Goal: Complete application form

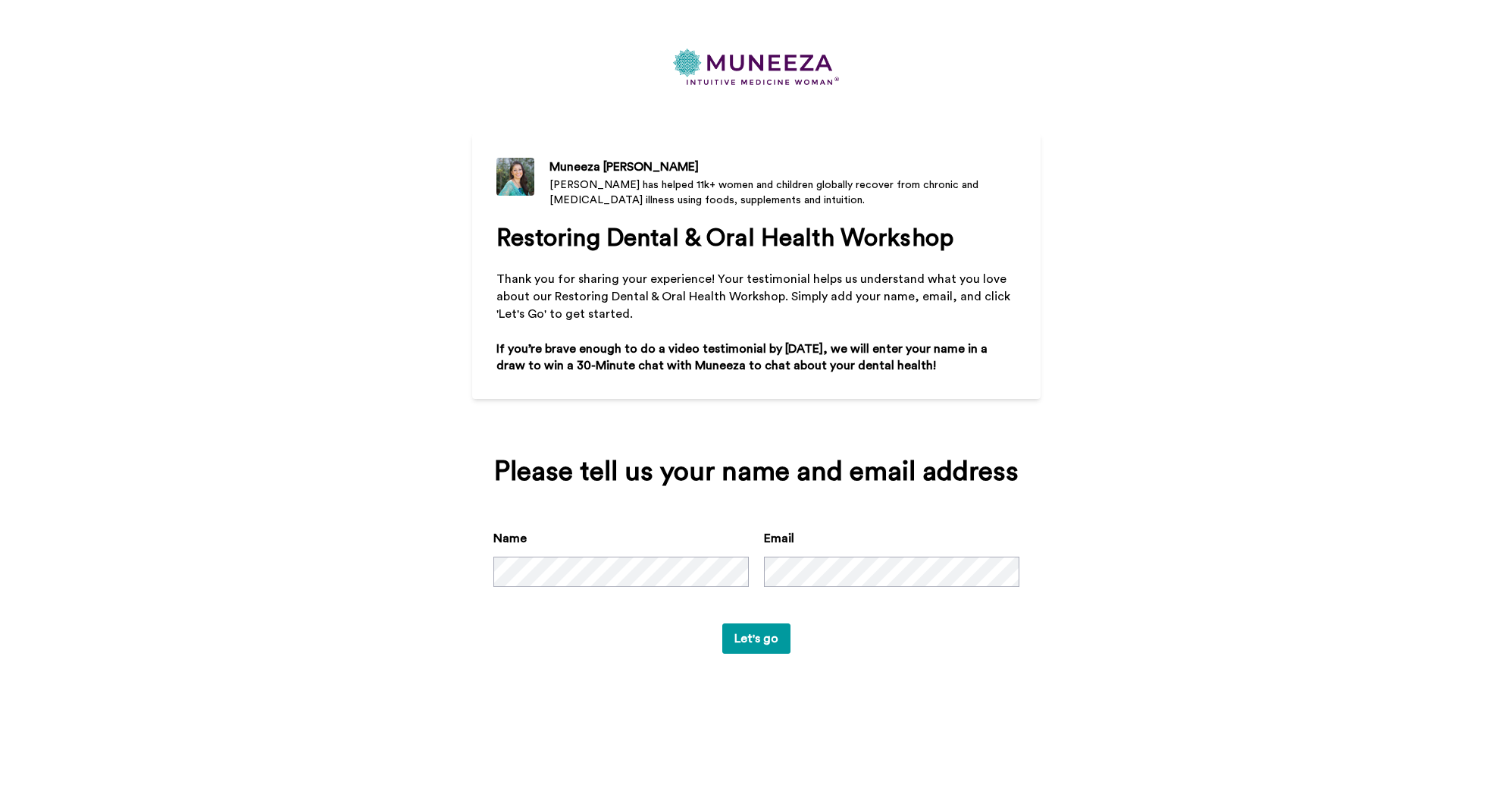
click at [745, 654] on button "Let's go" at bounding box center [757, 638] width 69 height 30
click at [751, 654] on button "Let's go" at bounding box center [757, 638] width 69 height 30
click at [1288, 667] on div "[PERSON_NAME] [PERSON_NAME] has helped 11k+ women and children globally recover…" at bounding box center [756, 405] width 1512 height 810
click at [753, 654] on button "Let's go" at bounding box center [757, 638] width 69 height 30
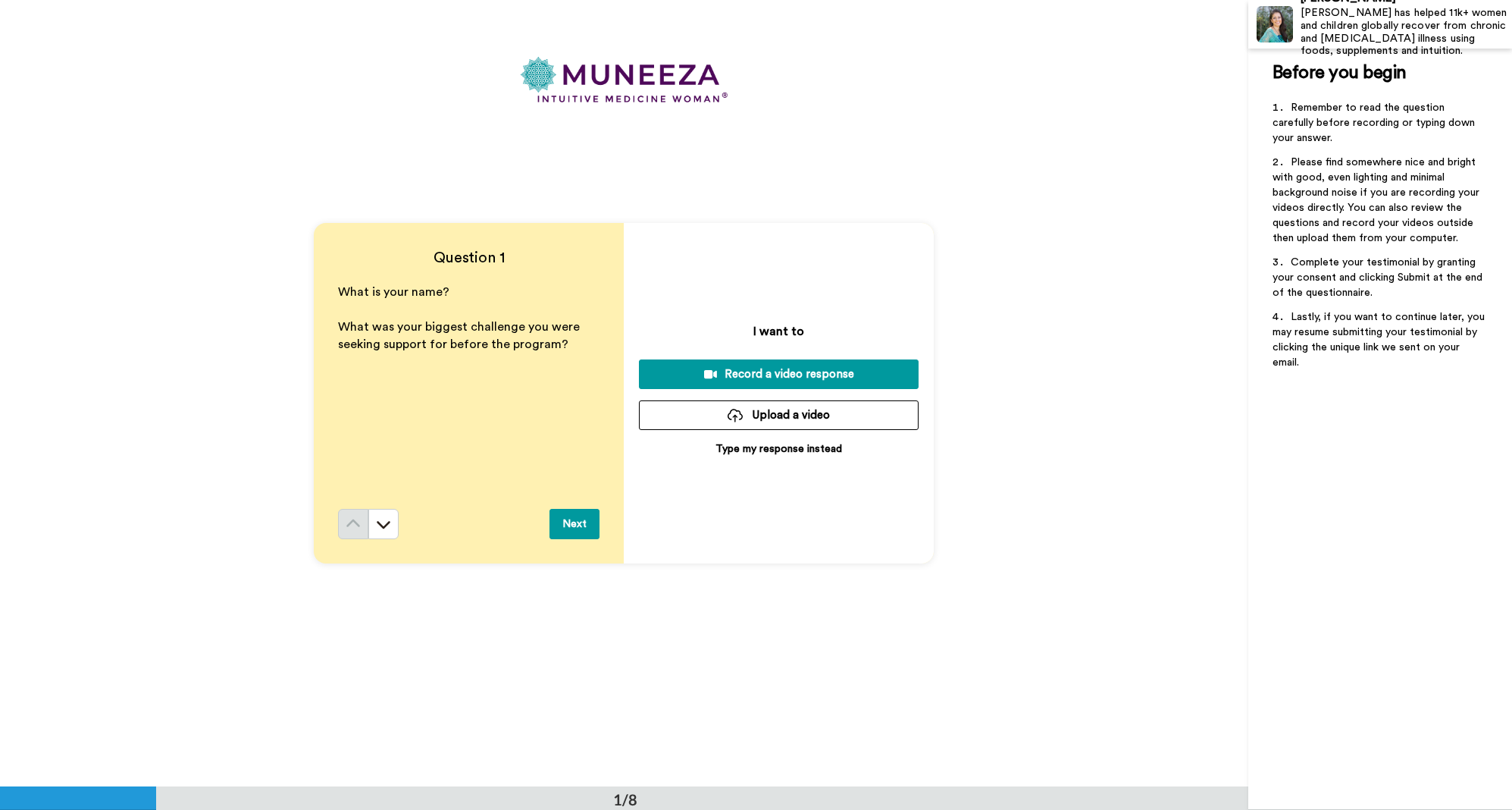
click at [783, 445] on p "Type my response instead" at bounding box center [779, 448] width 127 height 15
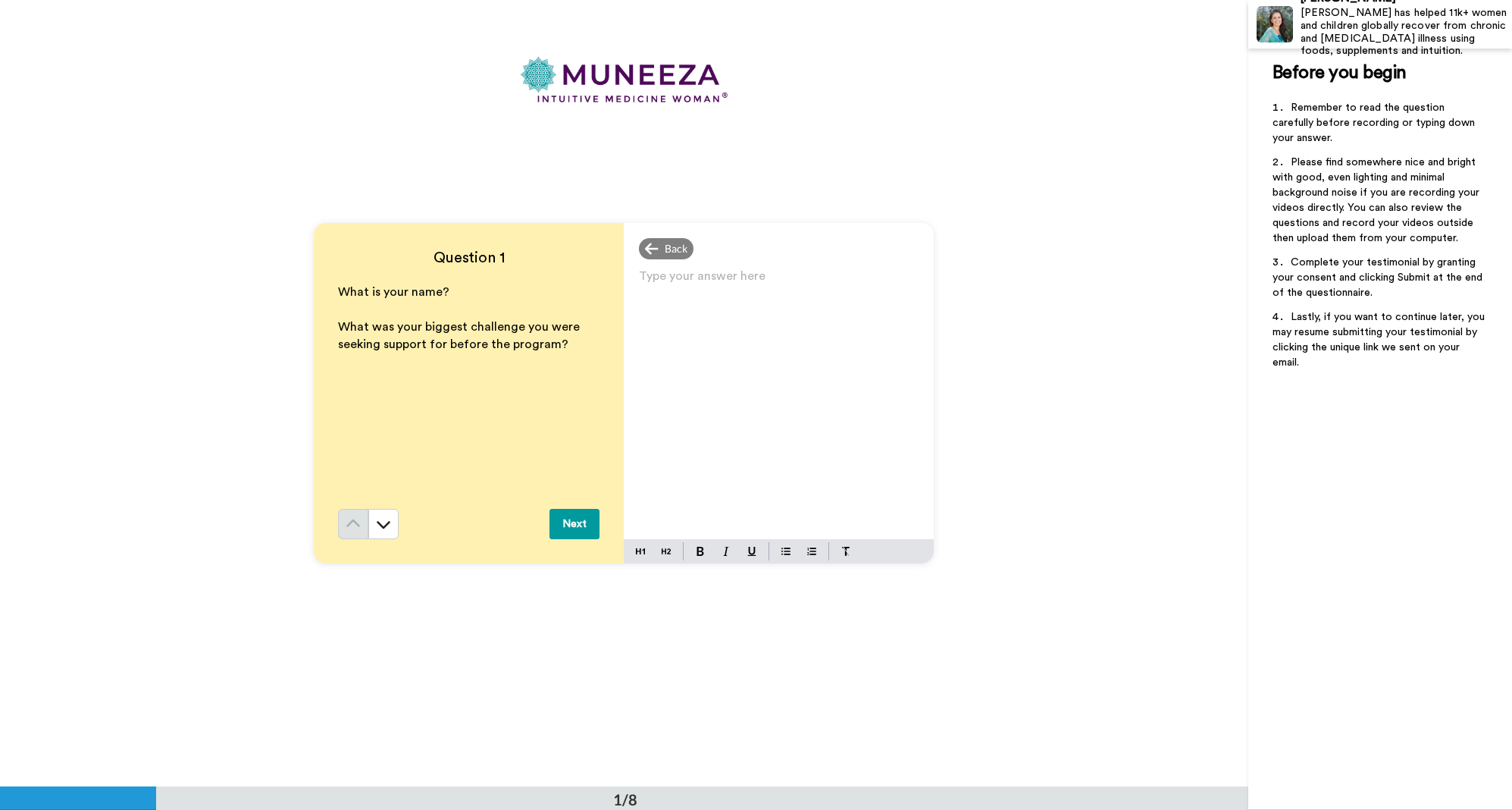
click at [661, 287] on p "Type your answer here ﻿" at bounding box center [779, 282] width 280 height 21
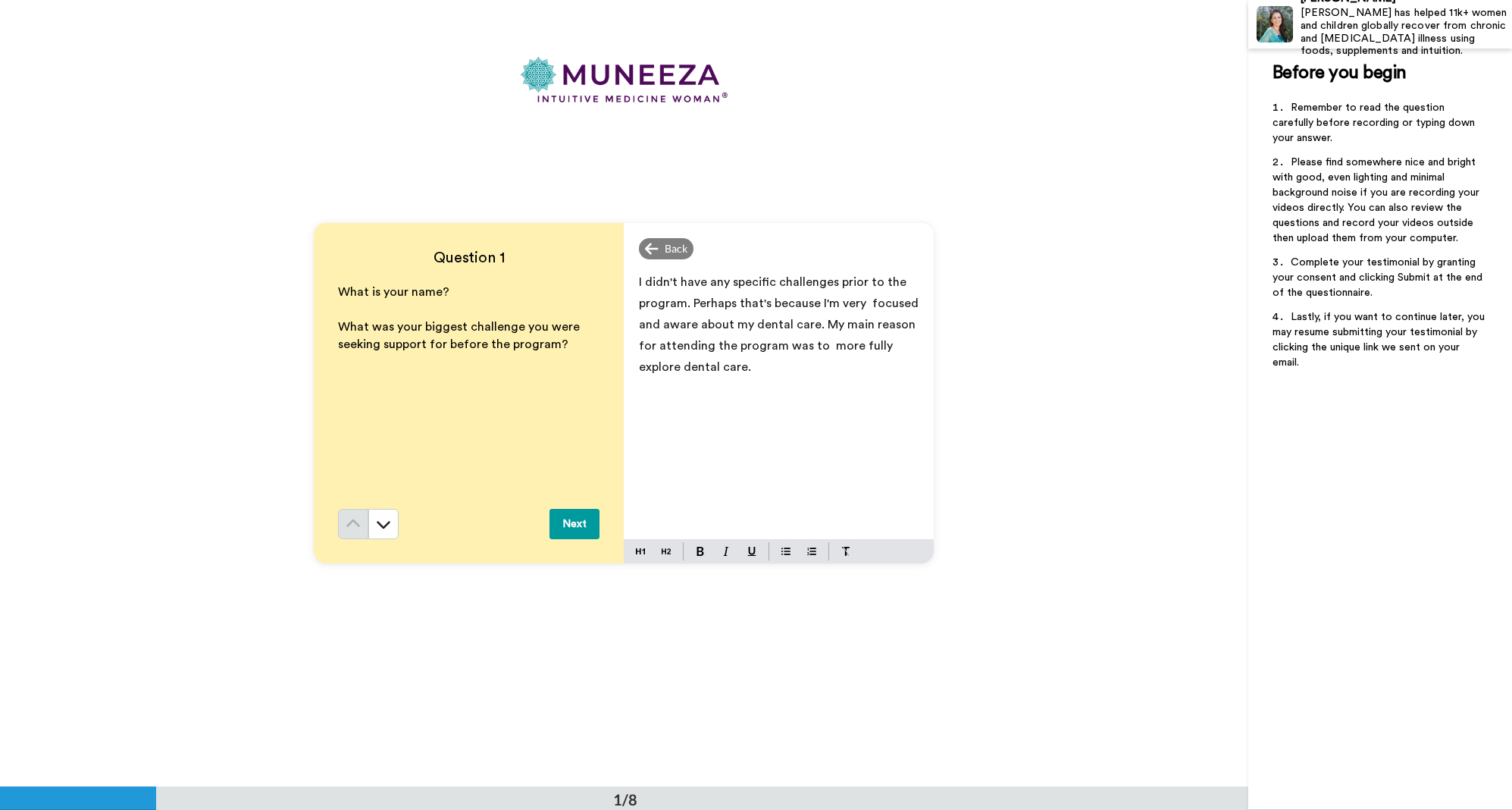
click at [683, 370] on span "I didn't have any specific challenges prior to the program. Perhaps that's beca…" at bounding box center [780, 325] width 283 height 97
click at [873, 367] on p "I didn't have any specific challenges prior to the program. Perhaps that's beca…" at bounding box center [779, 324] width 280 height 107
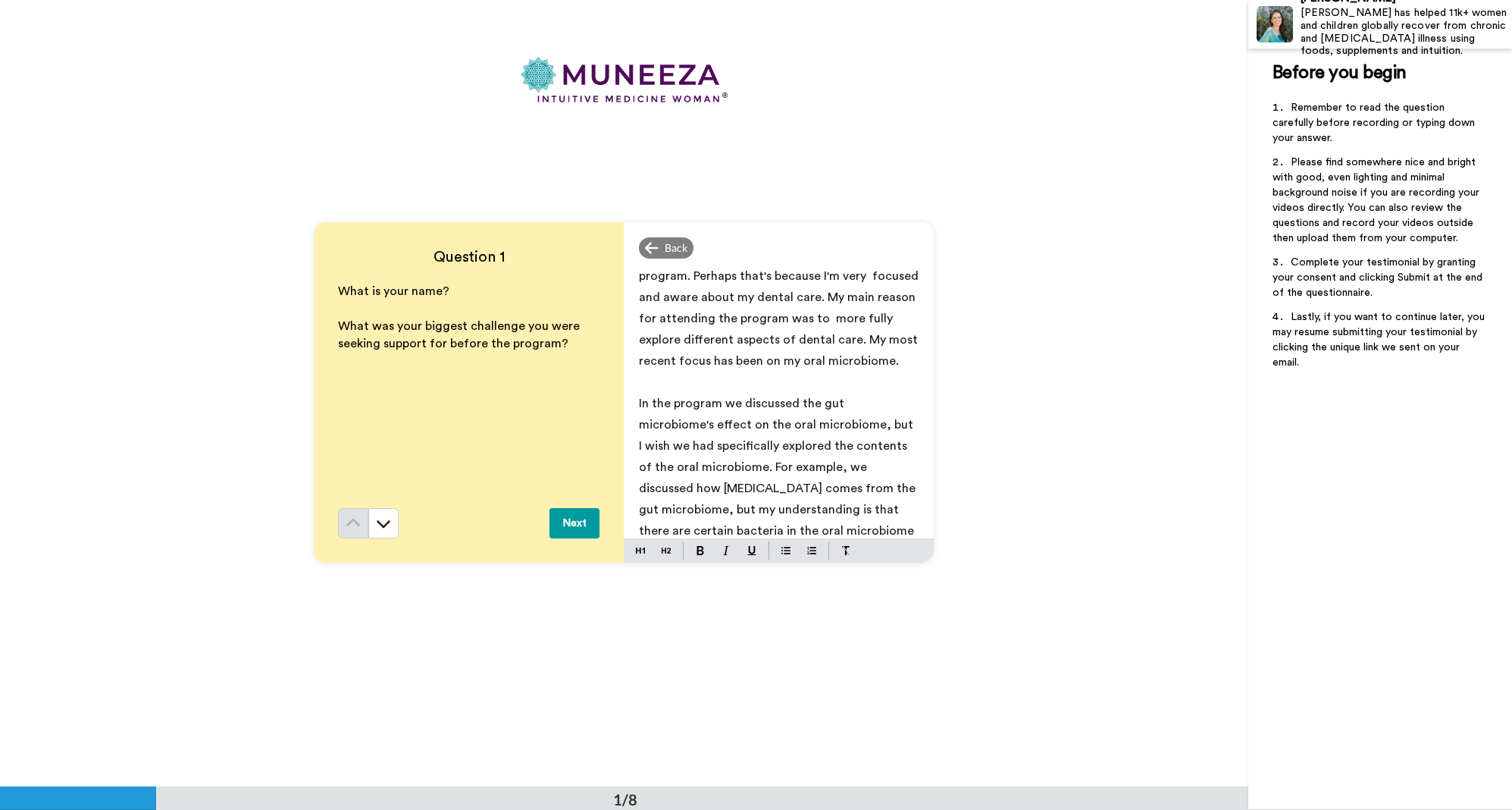
scroll to position [48, 0]
click at [825, 409] on span "In the program we discussed the gut microbiome's effect on the oral microbiome,…" at bounding box center [779, 467] width 280 height 182
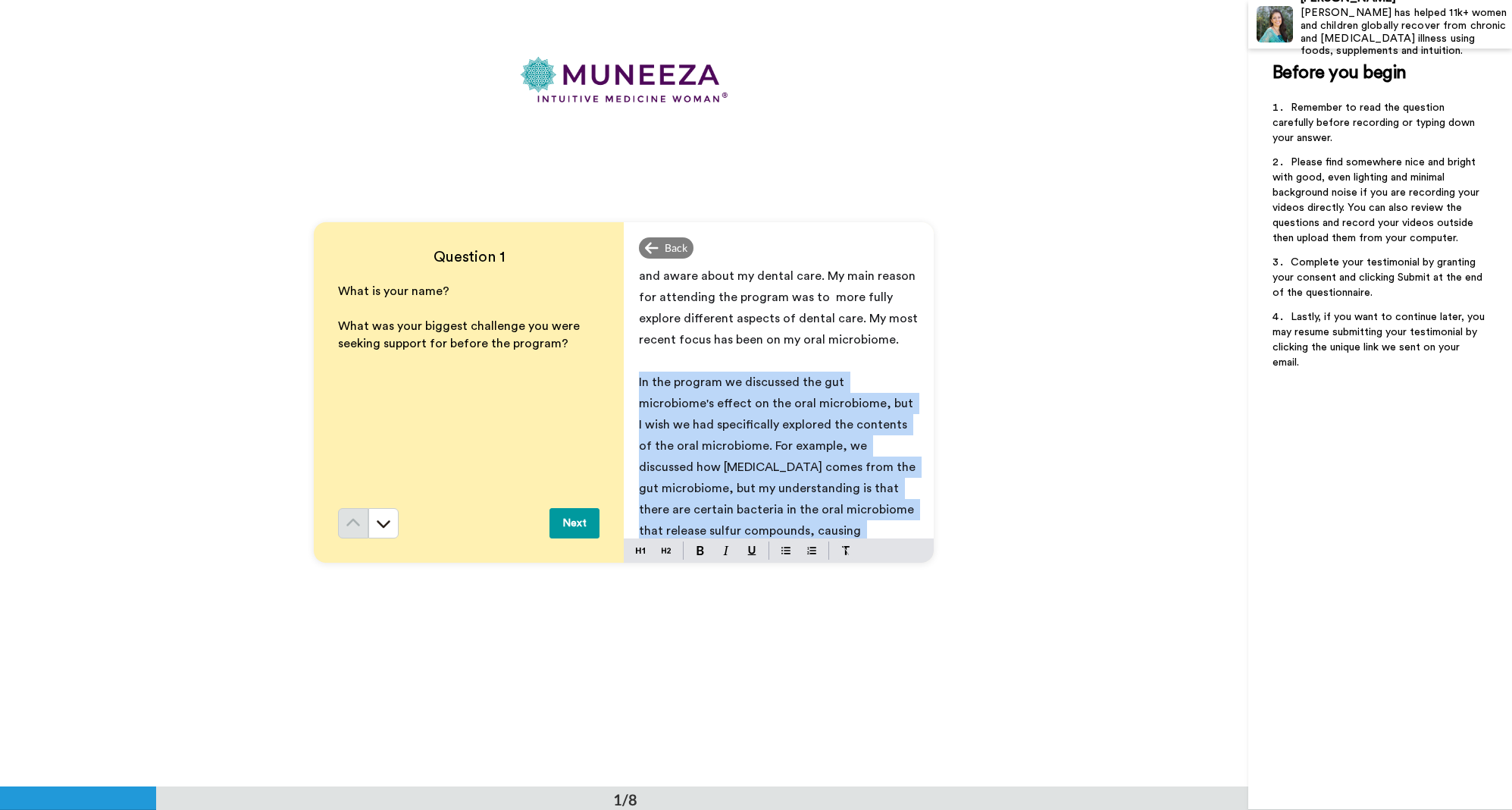
click at [825, 409] on span "In the program we discussed the gut microbiome's effect on the oral microbiome,…" at bounding box center [779, 467] width 280 height 182
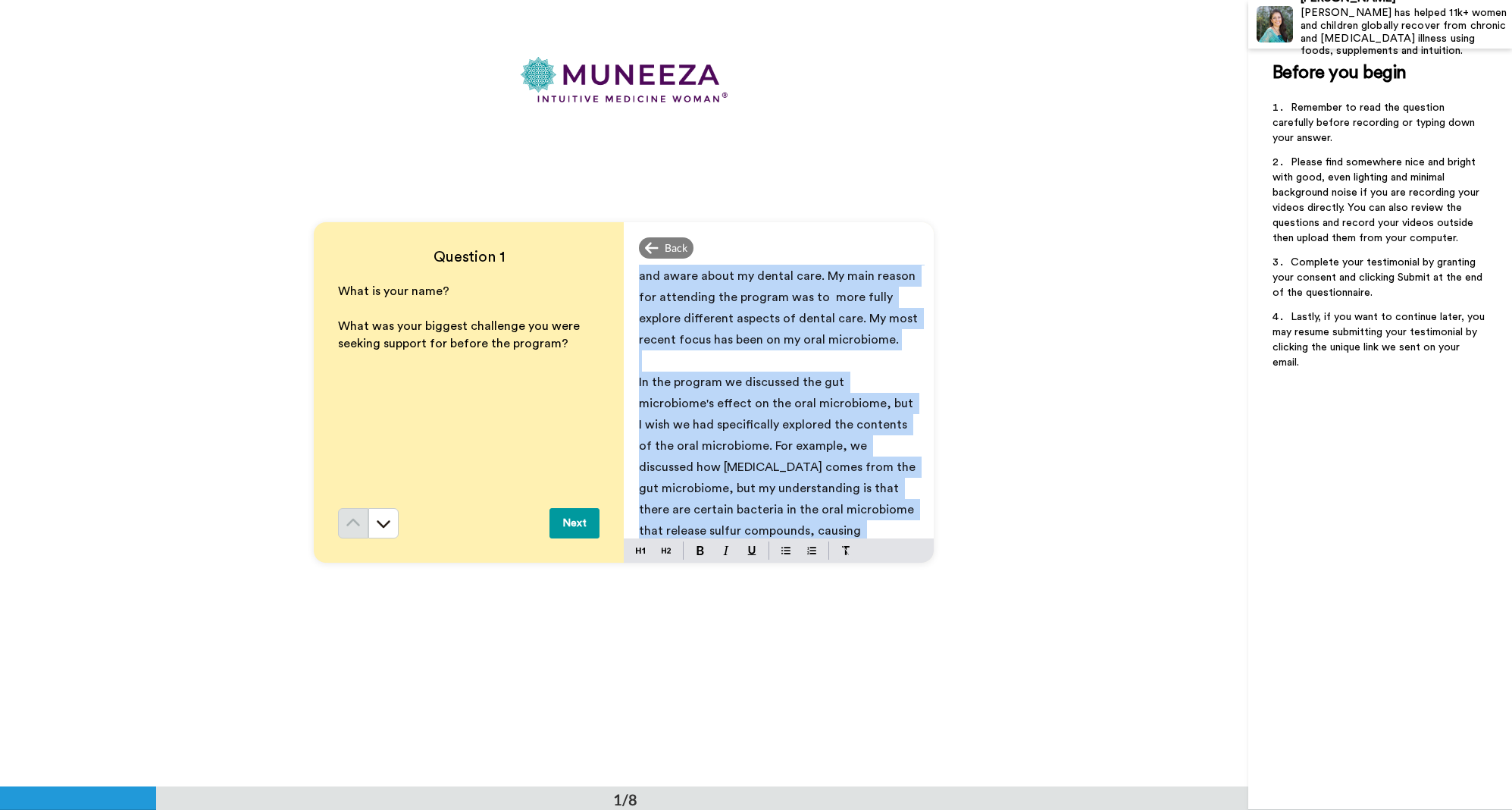
copy div "I didn't have any specific challenges prior to the program. Perhaps that's beca…"
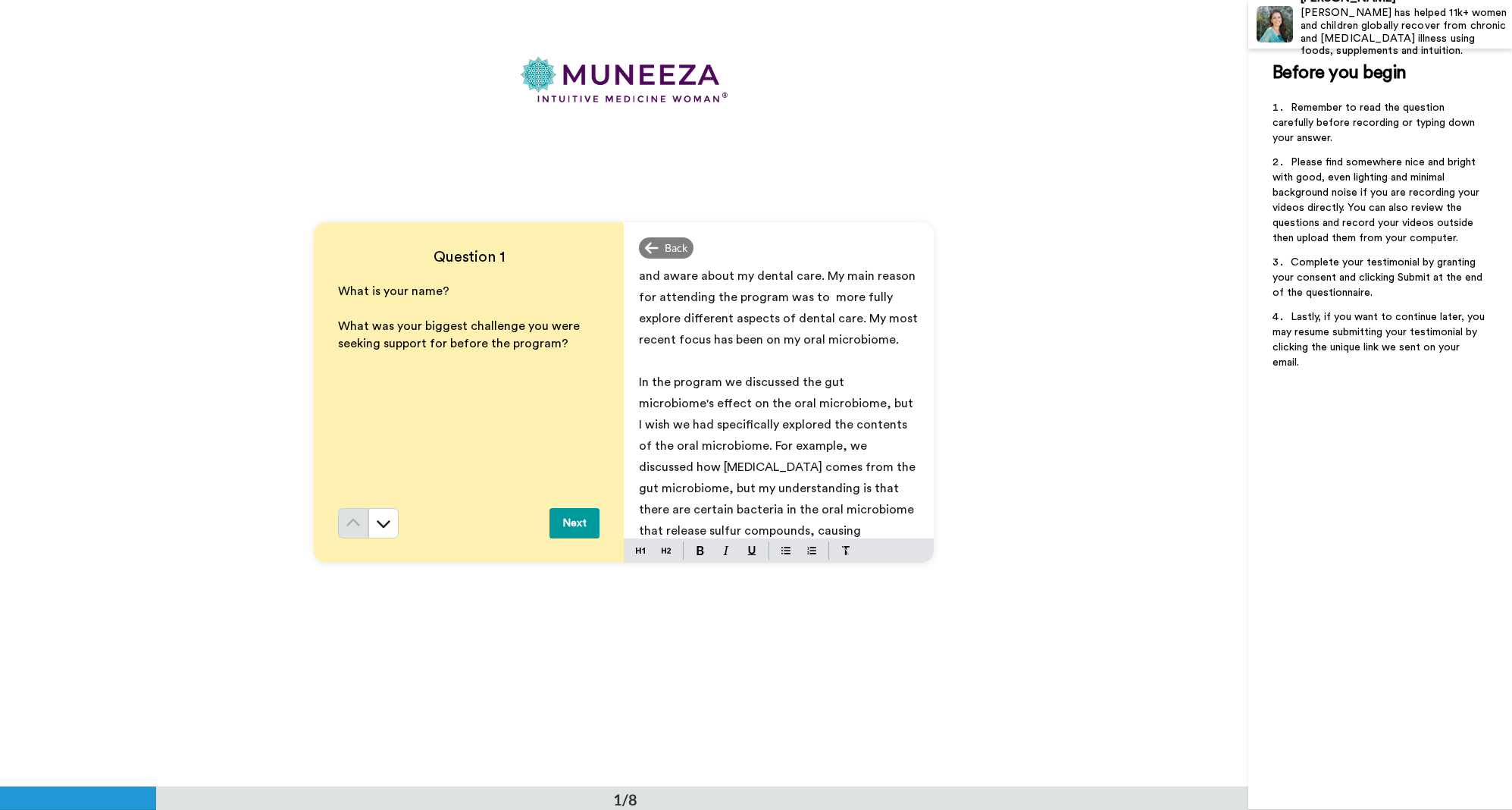
scroll to position [0, 0]
click at [605, 610] on div "Question 1 What is your name? ﻿ What was your biggest challenge you were seekin…" at bounding box center [624, 393] width 1249 height 786
click at [574, 521] on button "Next" at bounding box center [575, 524] width 50 height 30
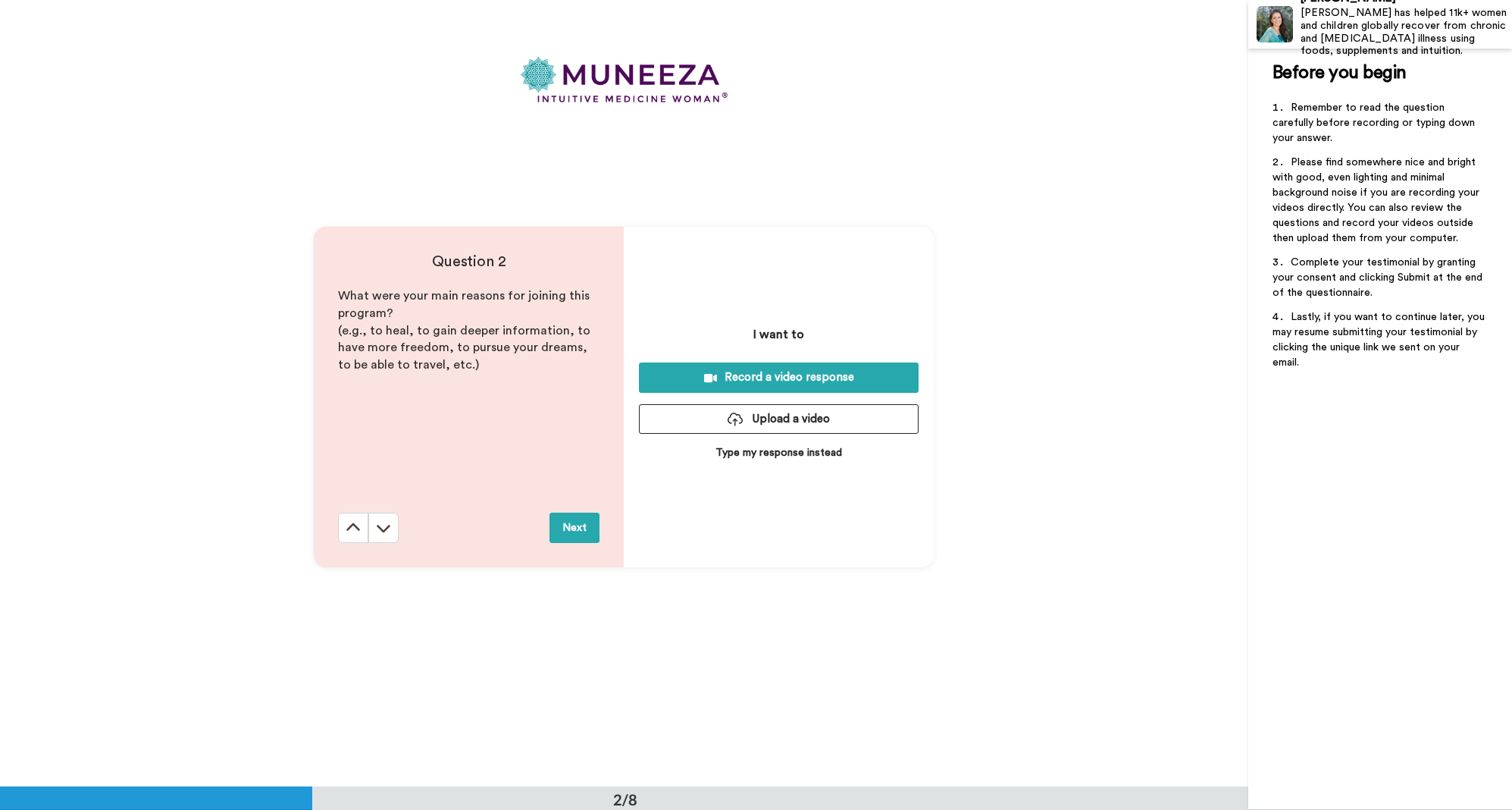
scroll to position [786, 0]
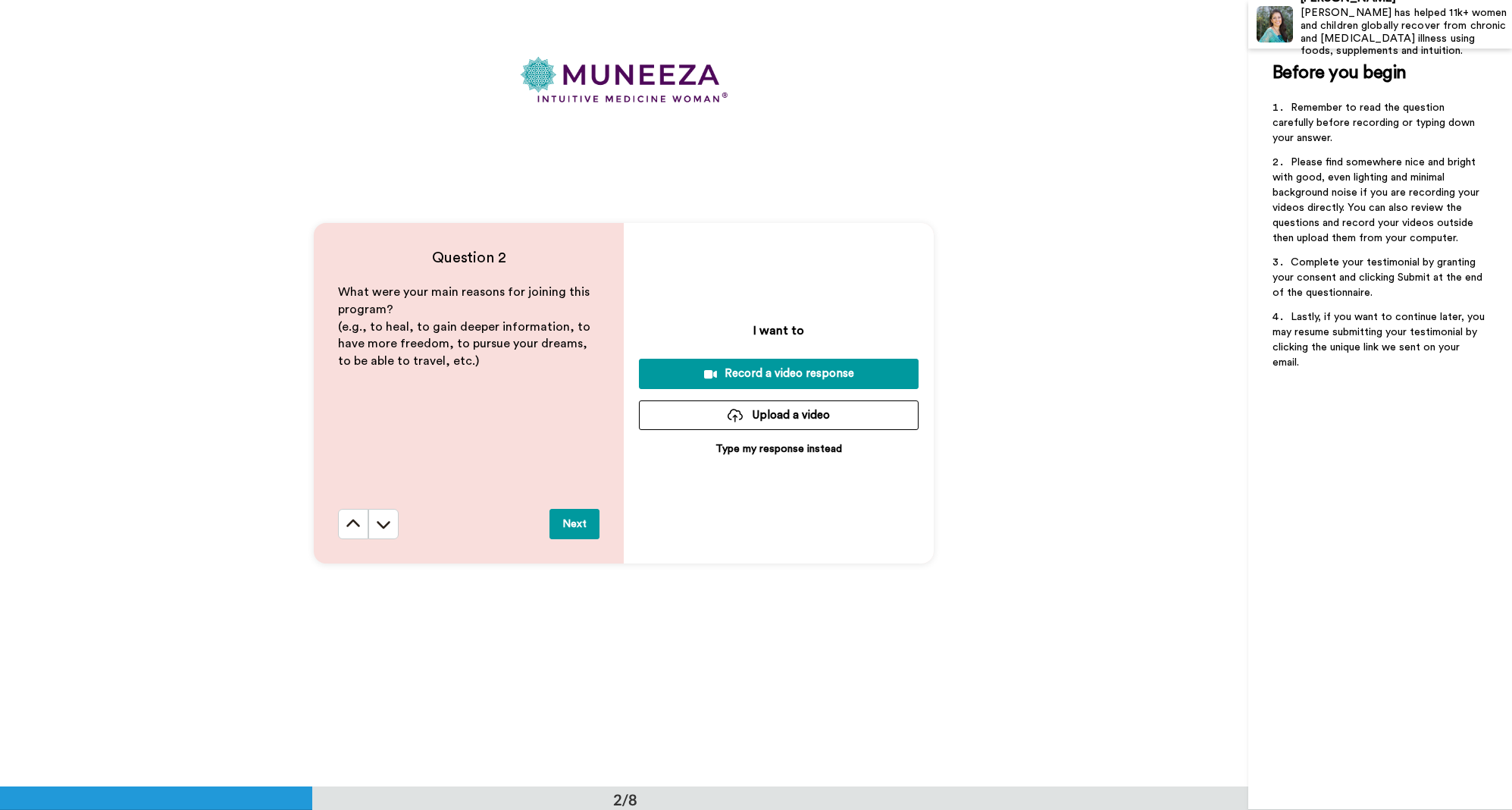
click at [811, 446] on p "Type my response instead" at bounding box center [779, 448] width 127 height 15
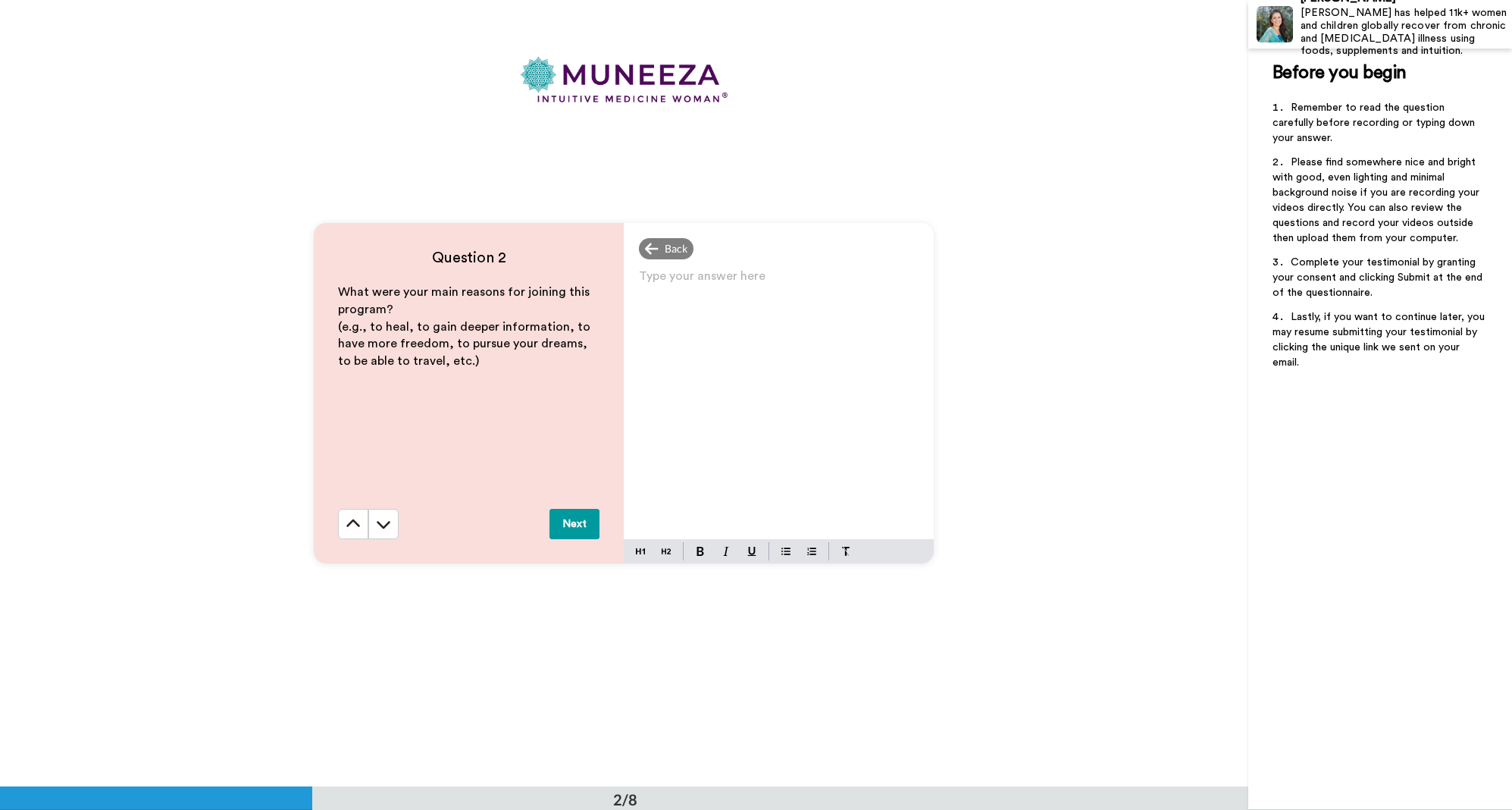
scroll to position [788, 0]
click at [681, 276] on p "Type your answer here ﻿" at bounding box center [779, 281] width 280 height 21
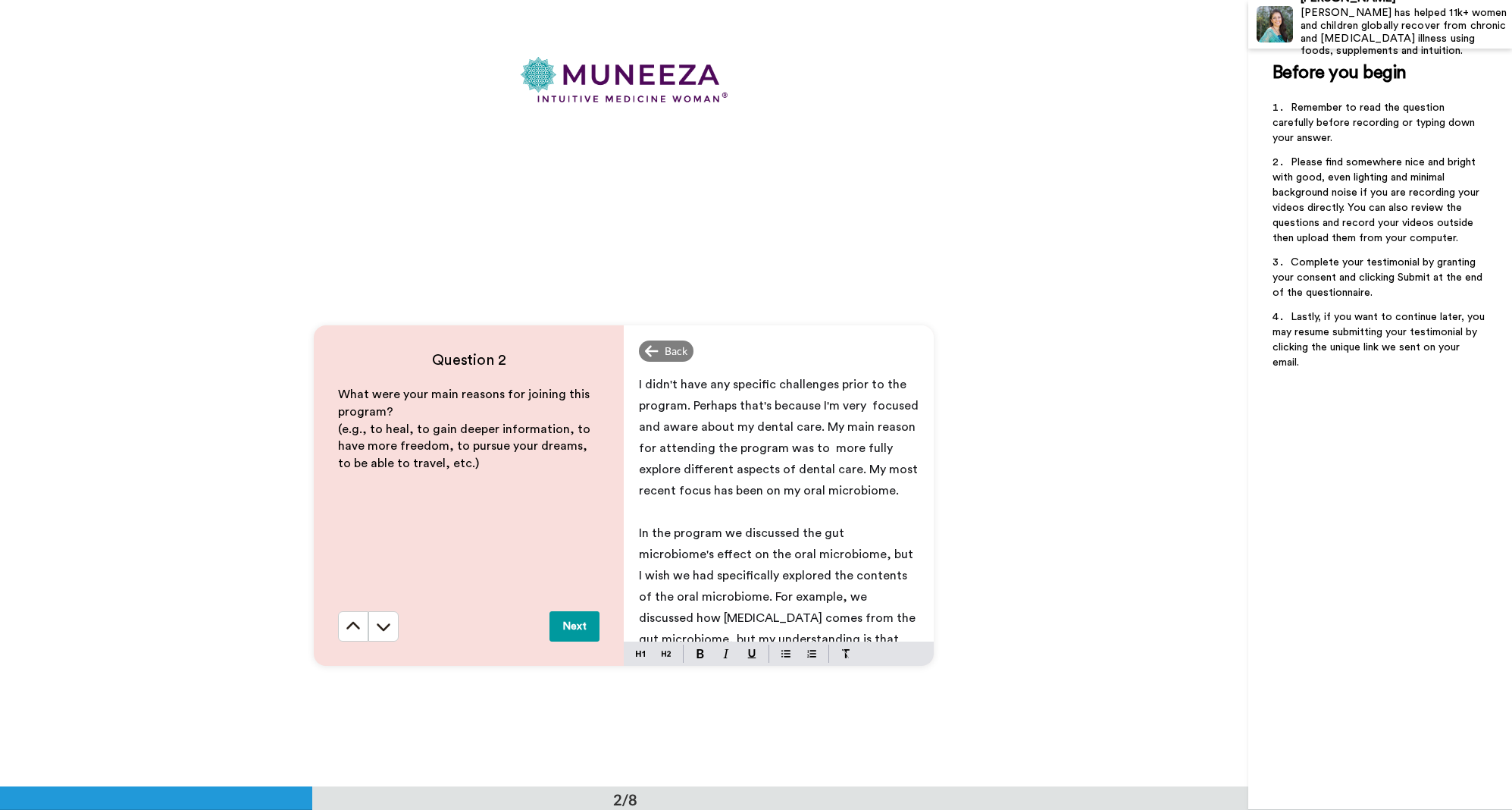
scroll to position [681, 0]
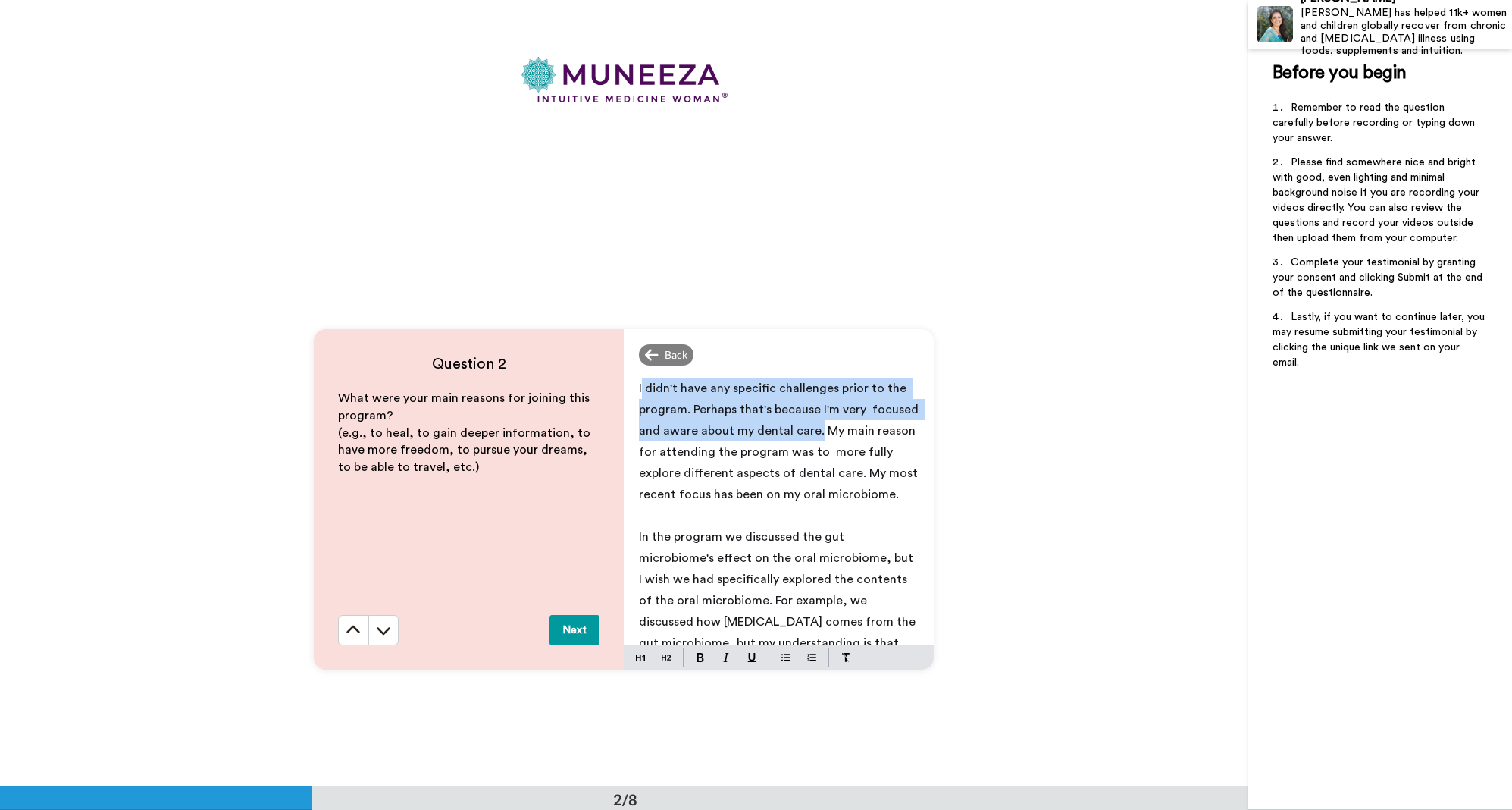
drag, startPoint x: 639, startPoint y: 386, endPoint x: 818, endPoint y: 408, distance: 180.3
click at [814, 435] on span "I didn't have any specific challenges prior to the program. Perhaps that's beca…" at bounding box center [780, 441] width 283 height 118
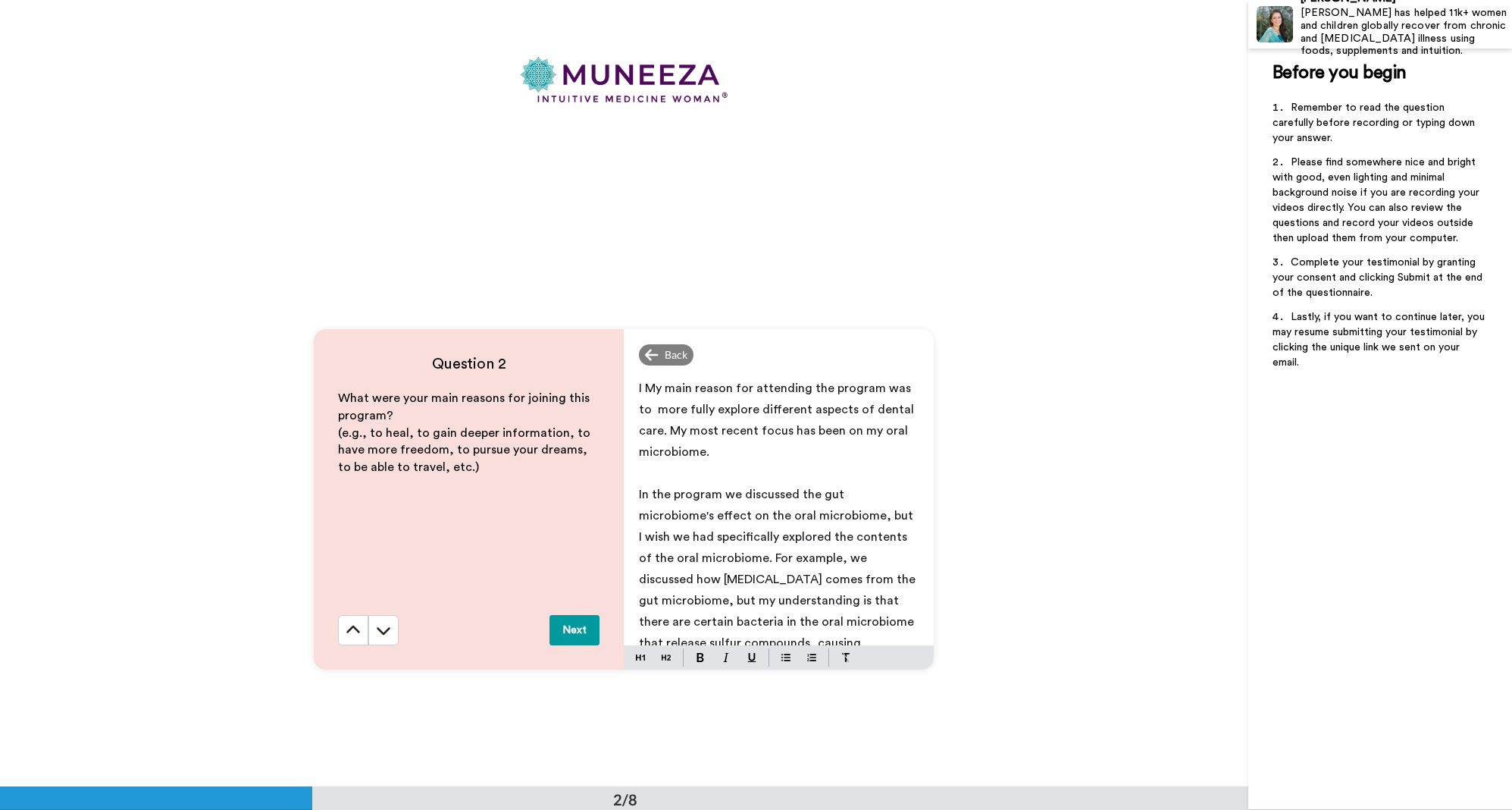
click at [758, 491] on span "In the program we discussed the gut microbiome's effect on the oral microbiome,…" at bounding box center [779, 579] width 280 height 182
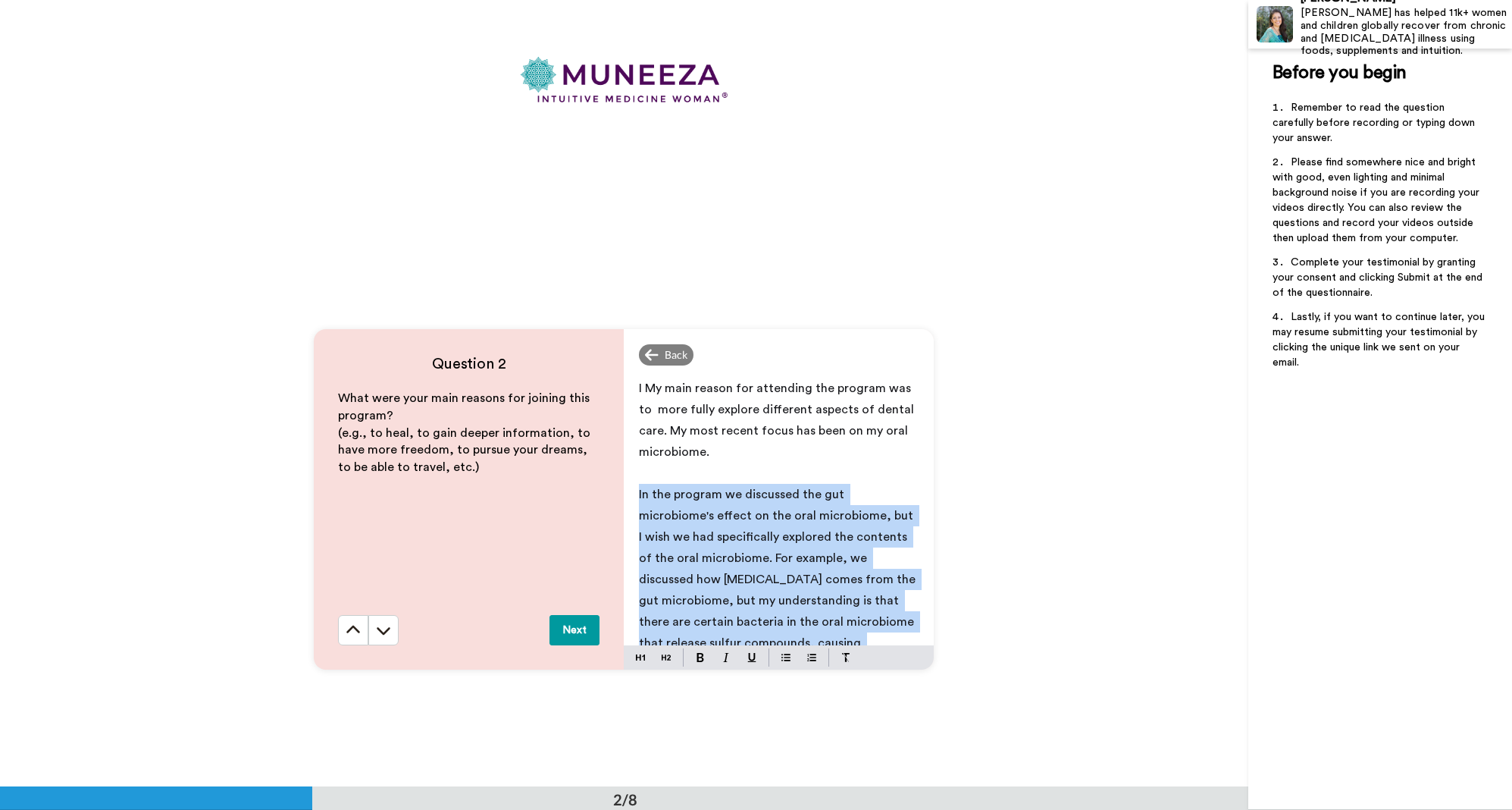
drag, startPoint x: 758, startPoint y: 491, endPoint x: 756, endPoint y: 510, distance: 19.1
click at [756, 510] on span "In the program we discussed the gut microbiome's effect on the oral microbiome,…" at bounding box center [779, 579] width 280 height 182
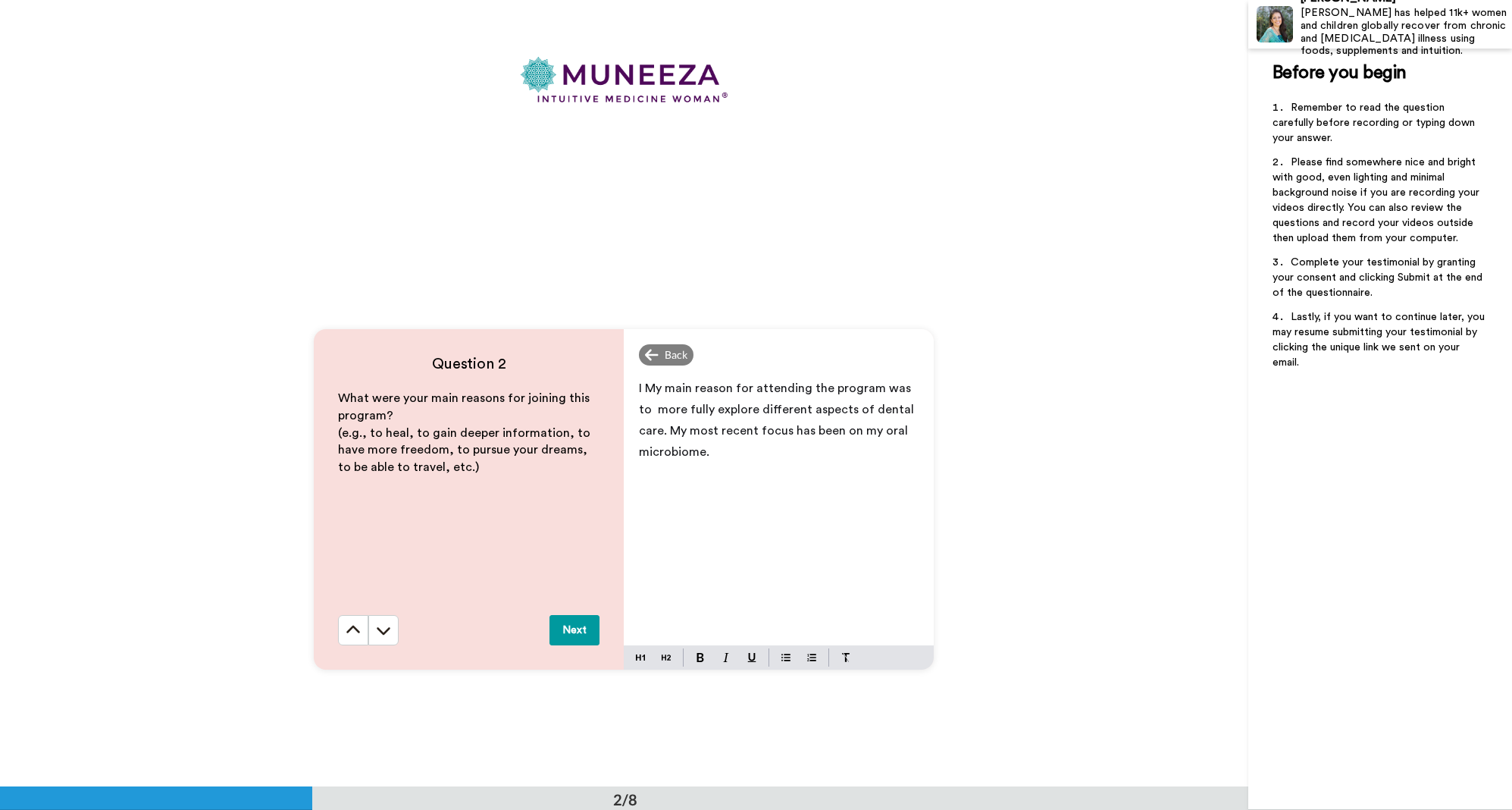
scroll to position [675, 0]
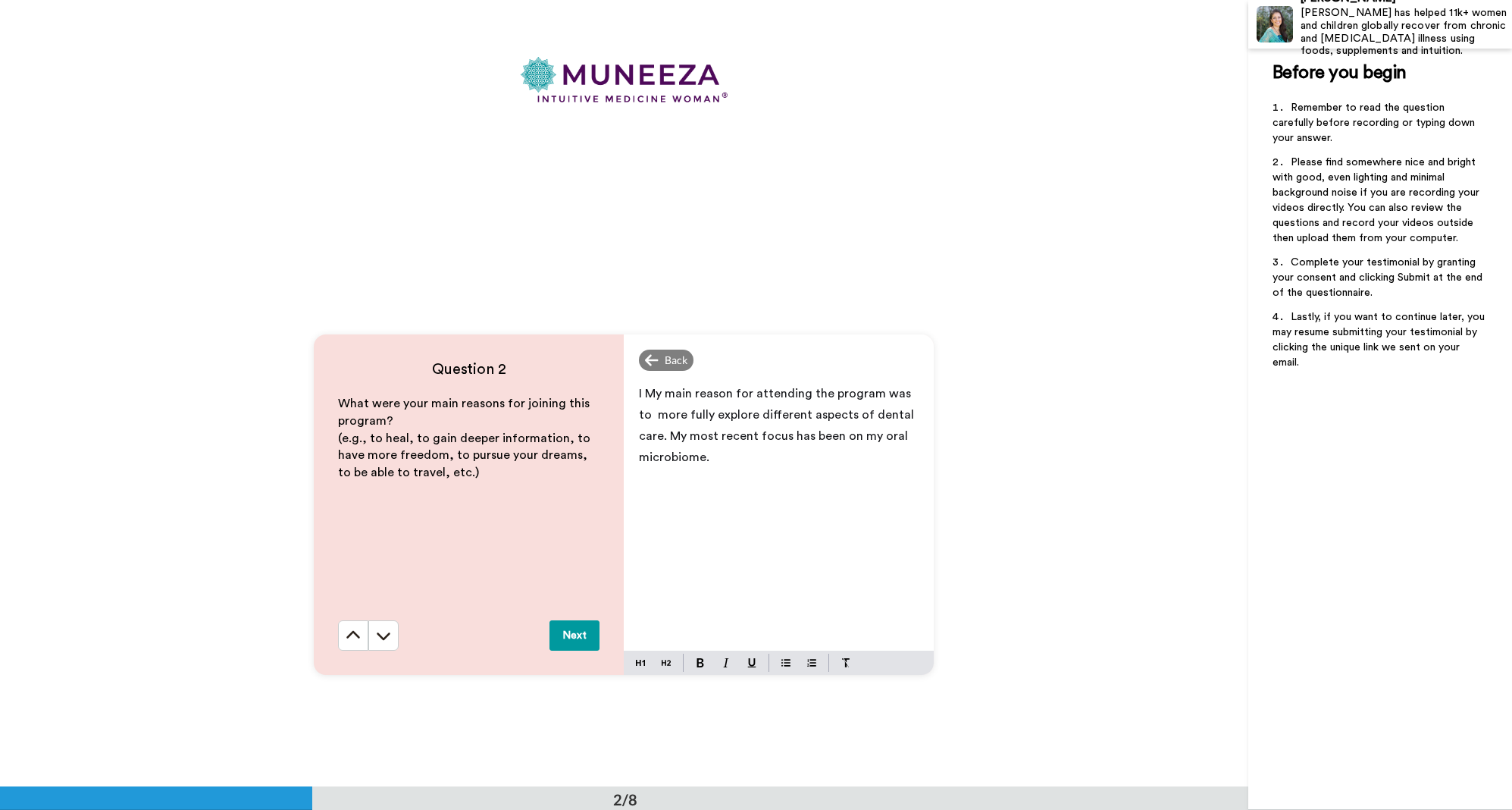
click at [571, 635] on button "Next" at bounding box center [575, 636] width 50 height 30
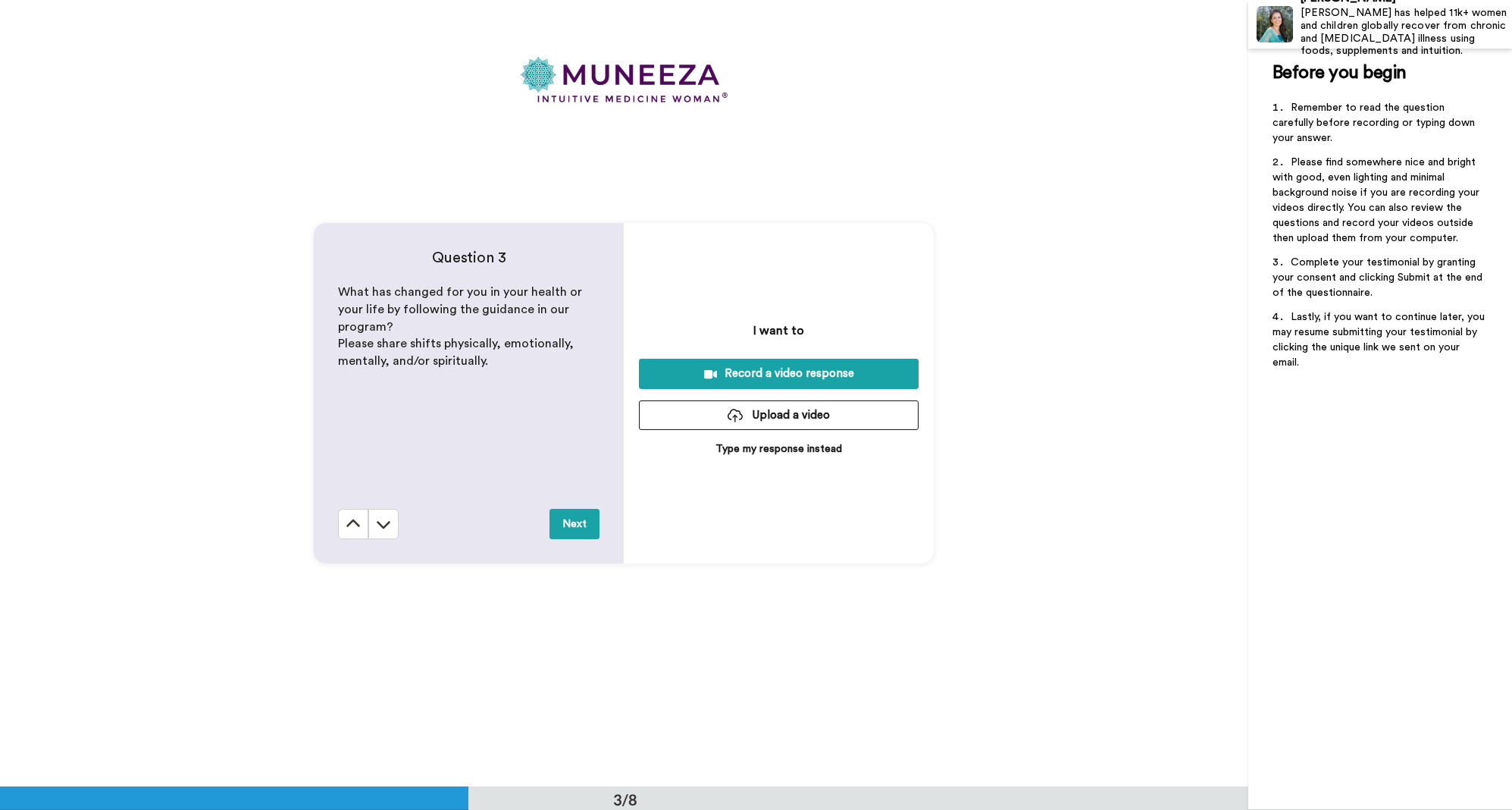
scroll to position [1573, 0]
click at [778, 446] on p "Type my response instead" at bounding box center [779, 448] width 127 height 15
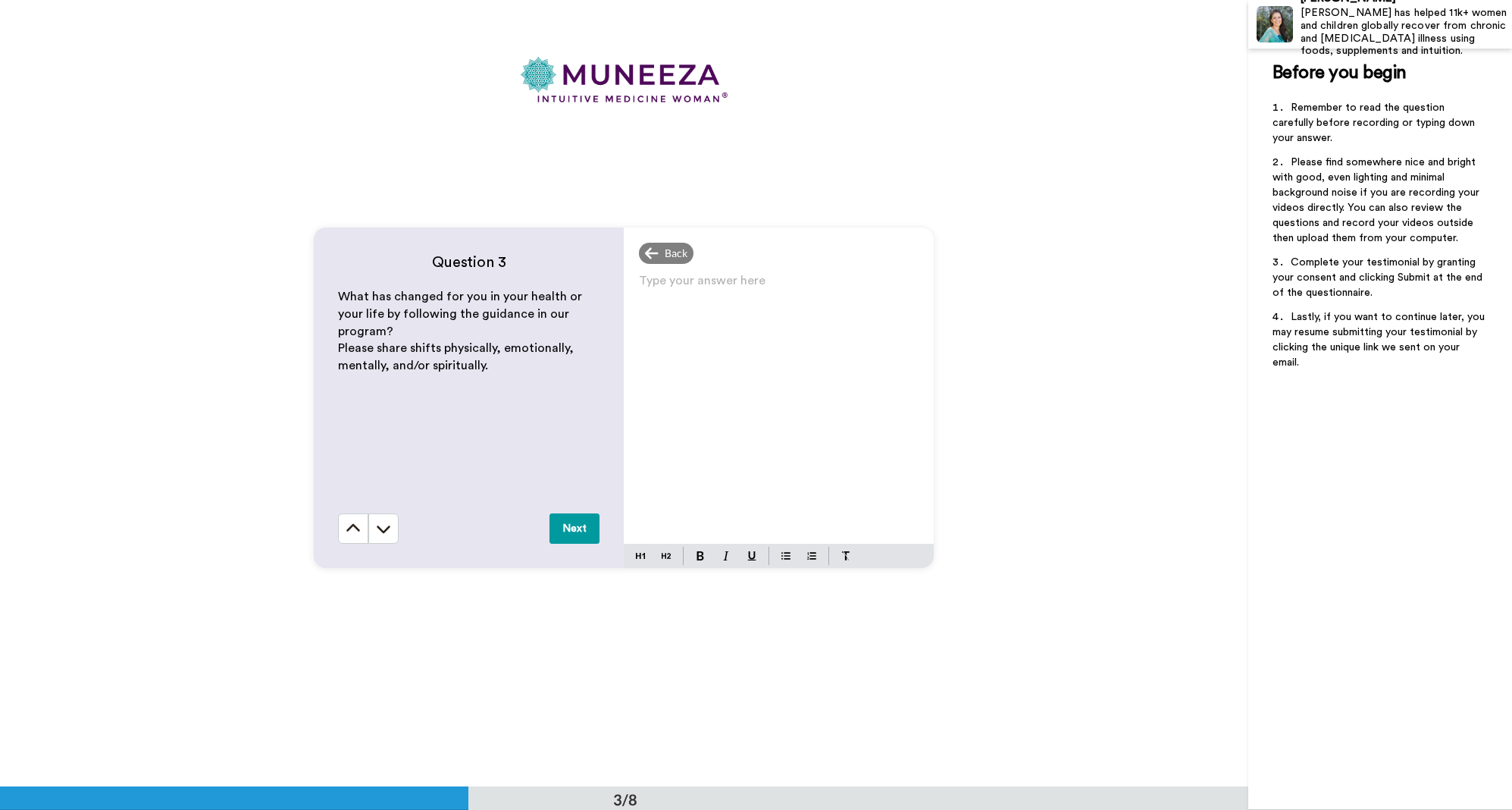
scroll to position [2324, 0]
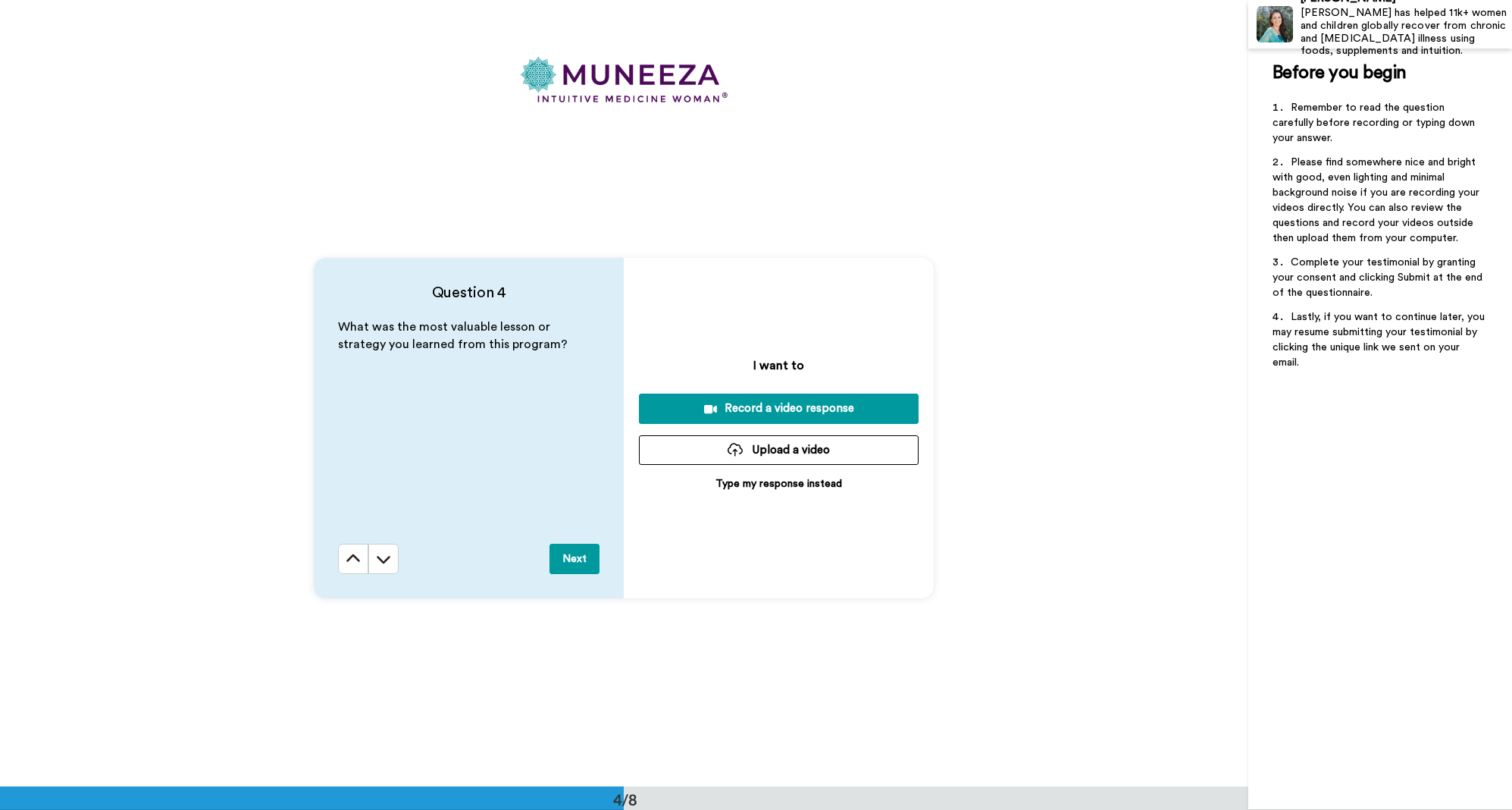
click at [782, 484] on p "Type my response instead" at bounding box center [779, 483] width 127 height 15
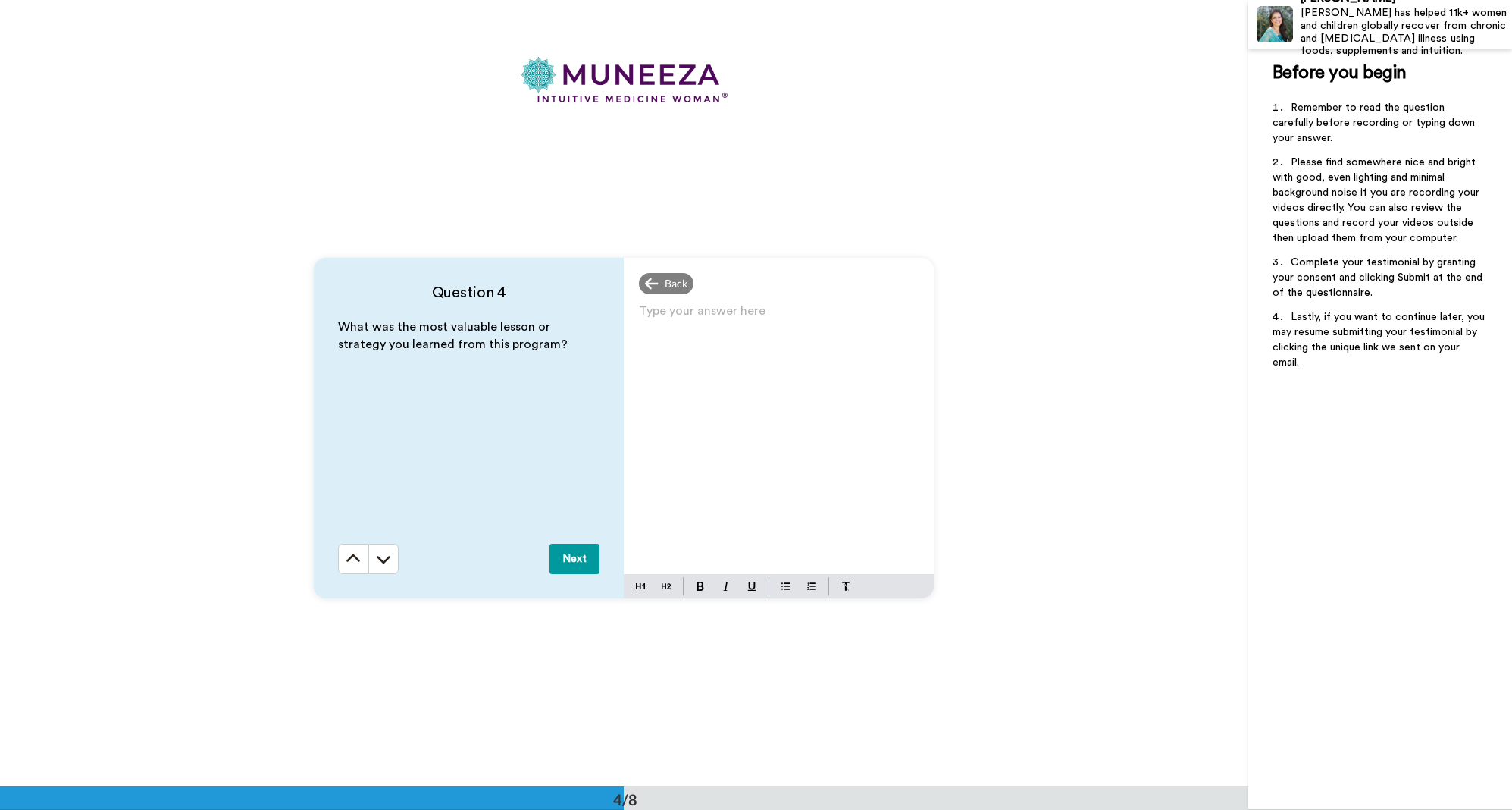
click at [686, 308] on p "Type your answer here ﻿" at bounding box center [779, 317] width 280 height 21
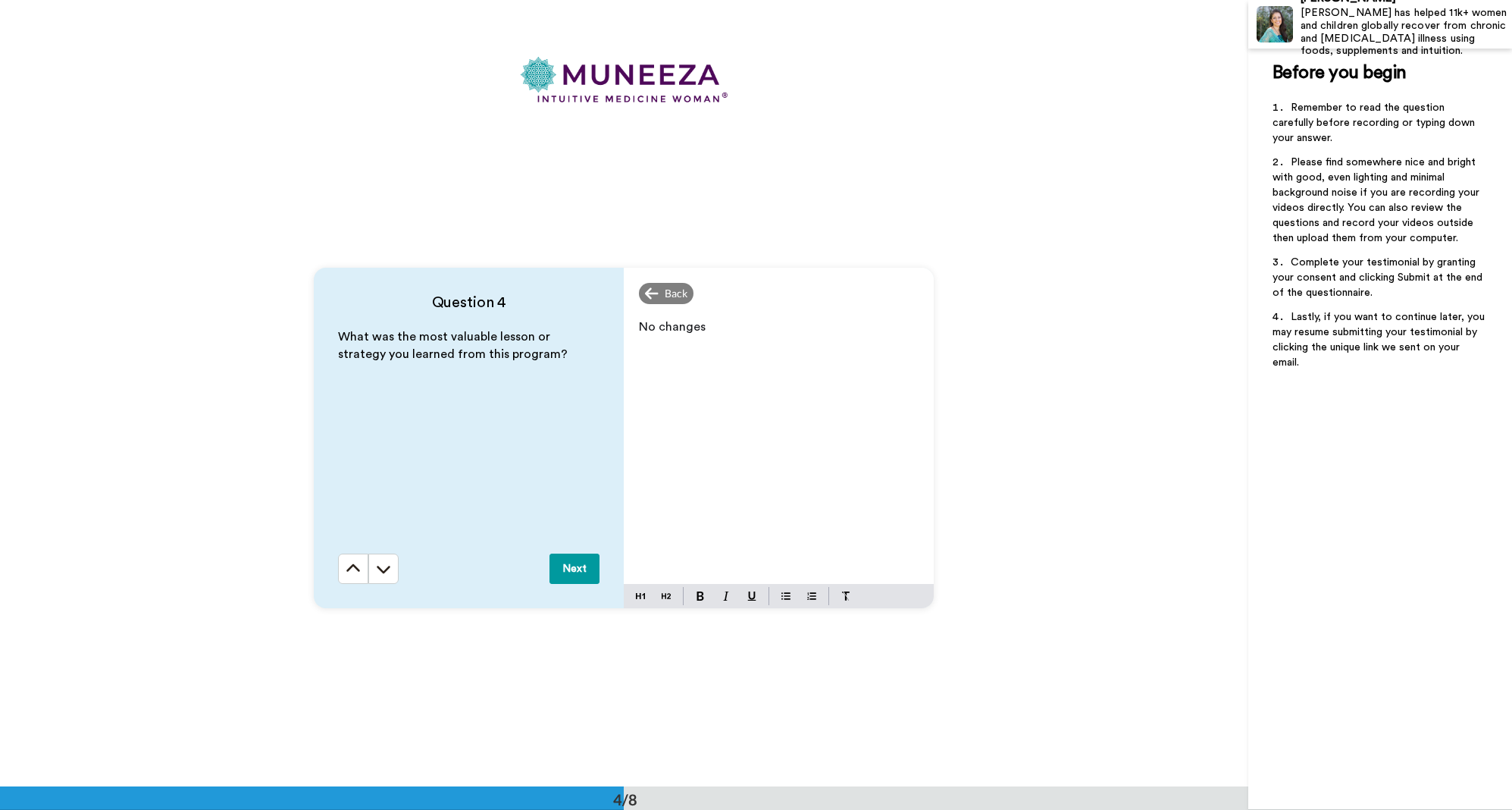
click at [695, 324] on span "No changes" at bounding box center [672, 327] width 67 height 12
click at [562, 564] on button "Next" at bounding box center [575, 569] width 50 height 30
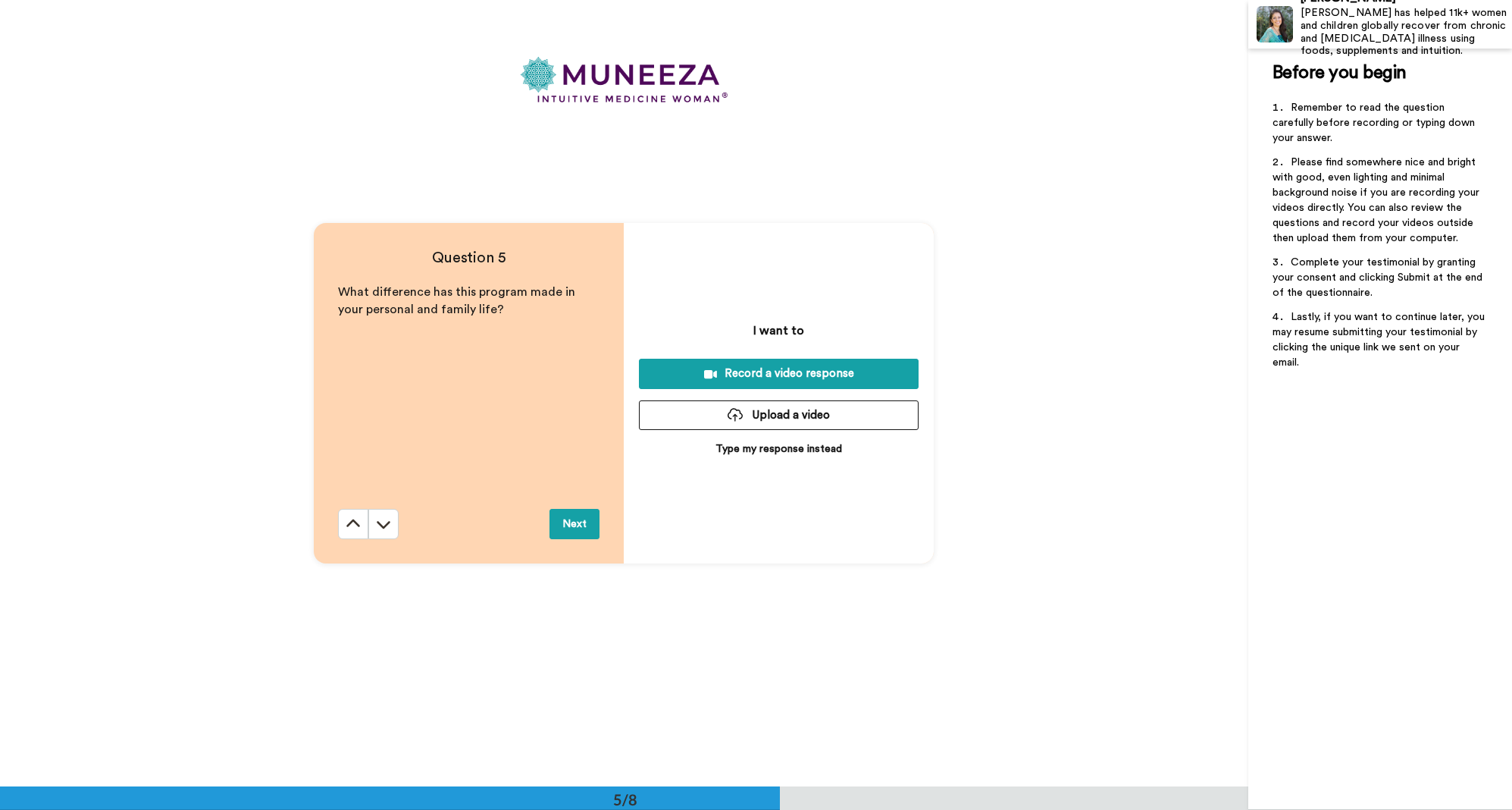
scroll to position [3146, 0]
click at [571, 518] on button "Next" at bounding box center [575, 524] width 50 height 30
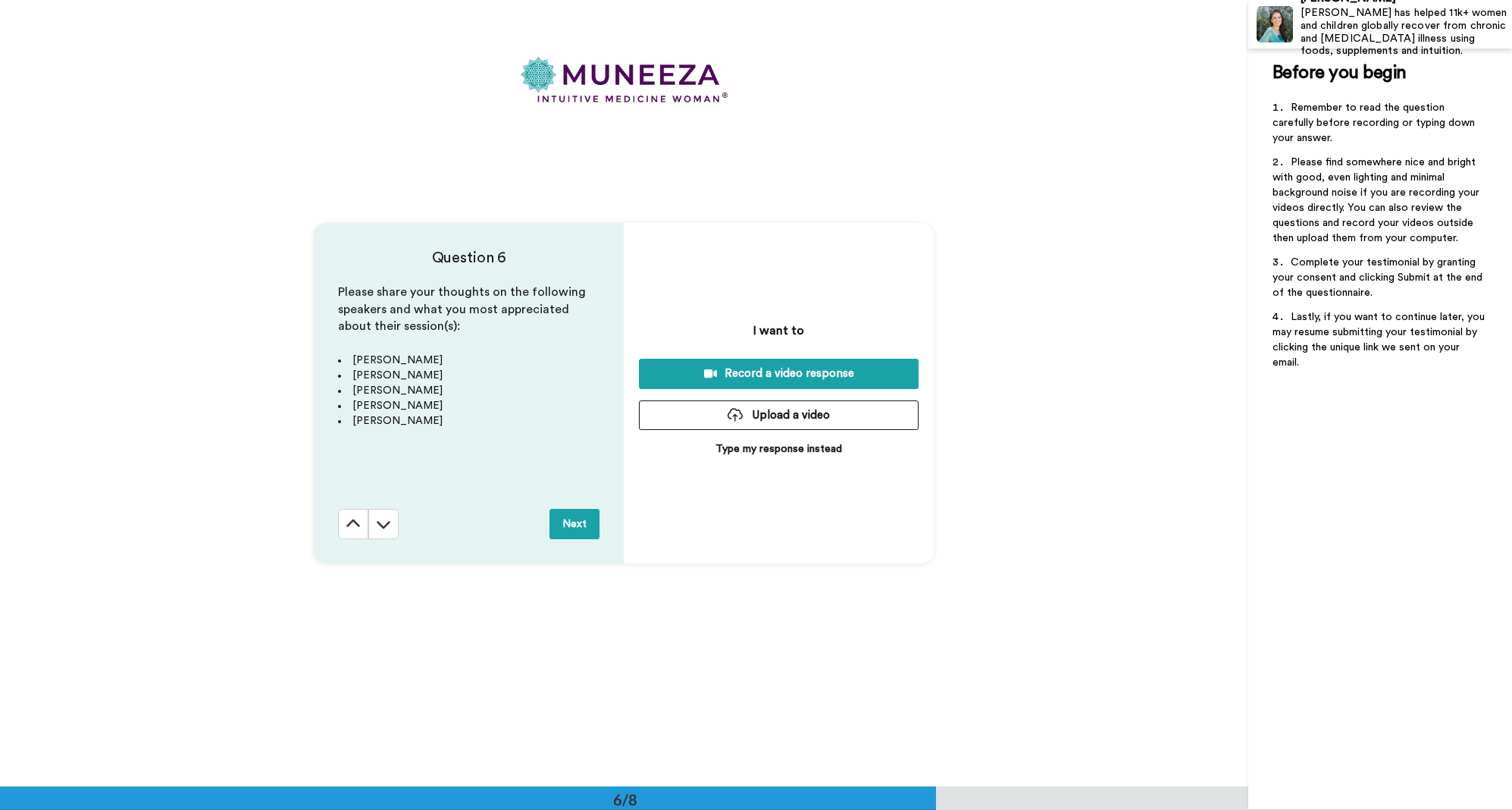
scroll to position [3932, 0]
click at [578, 520] on button "Next" at bounding box center [575, 524] width 50 height 30
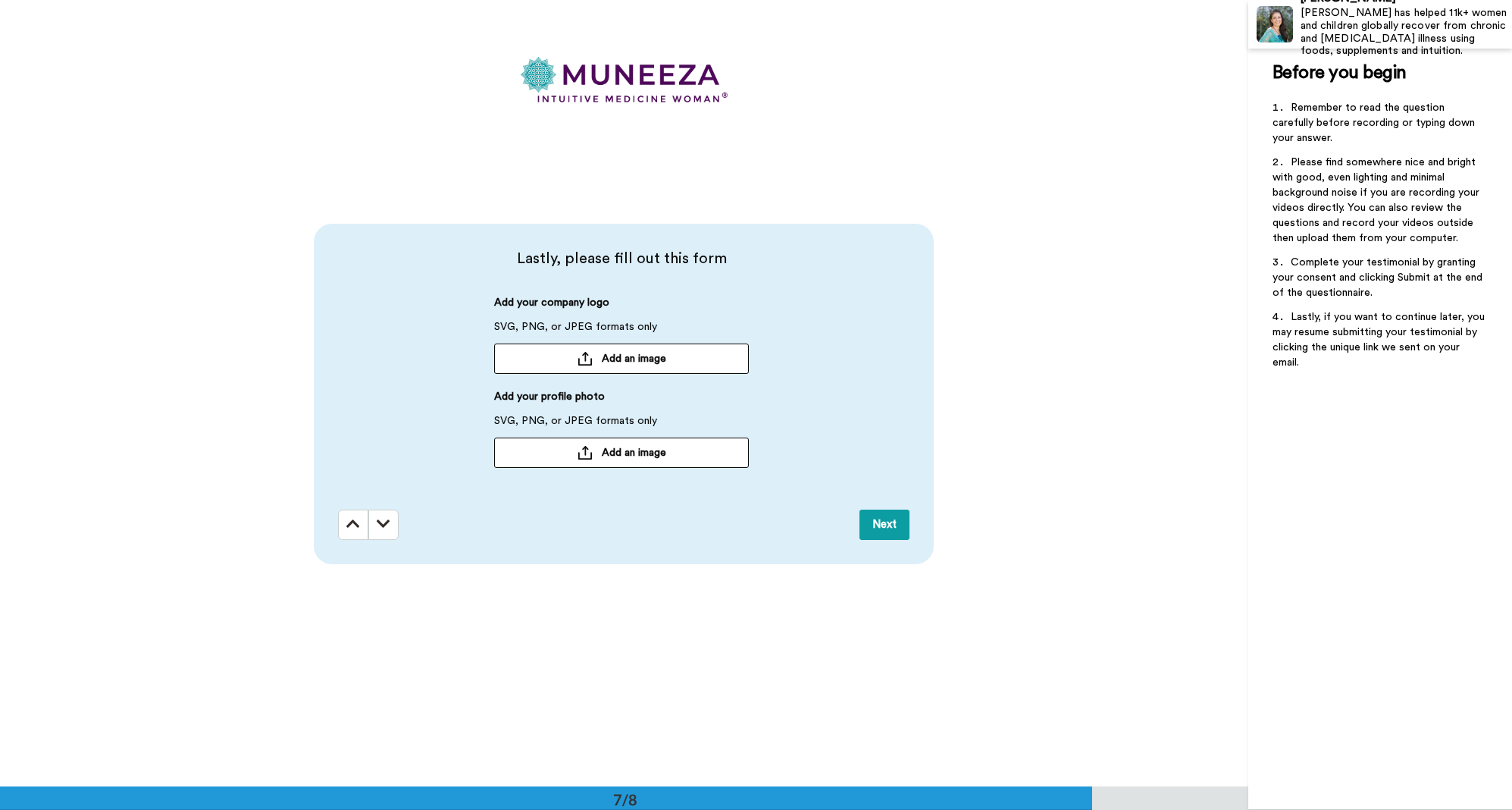
scroll to position [4719, 0]
click at [882, 520] on button "Next" at bounding box center [884, 524] width 50 height 30
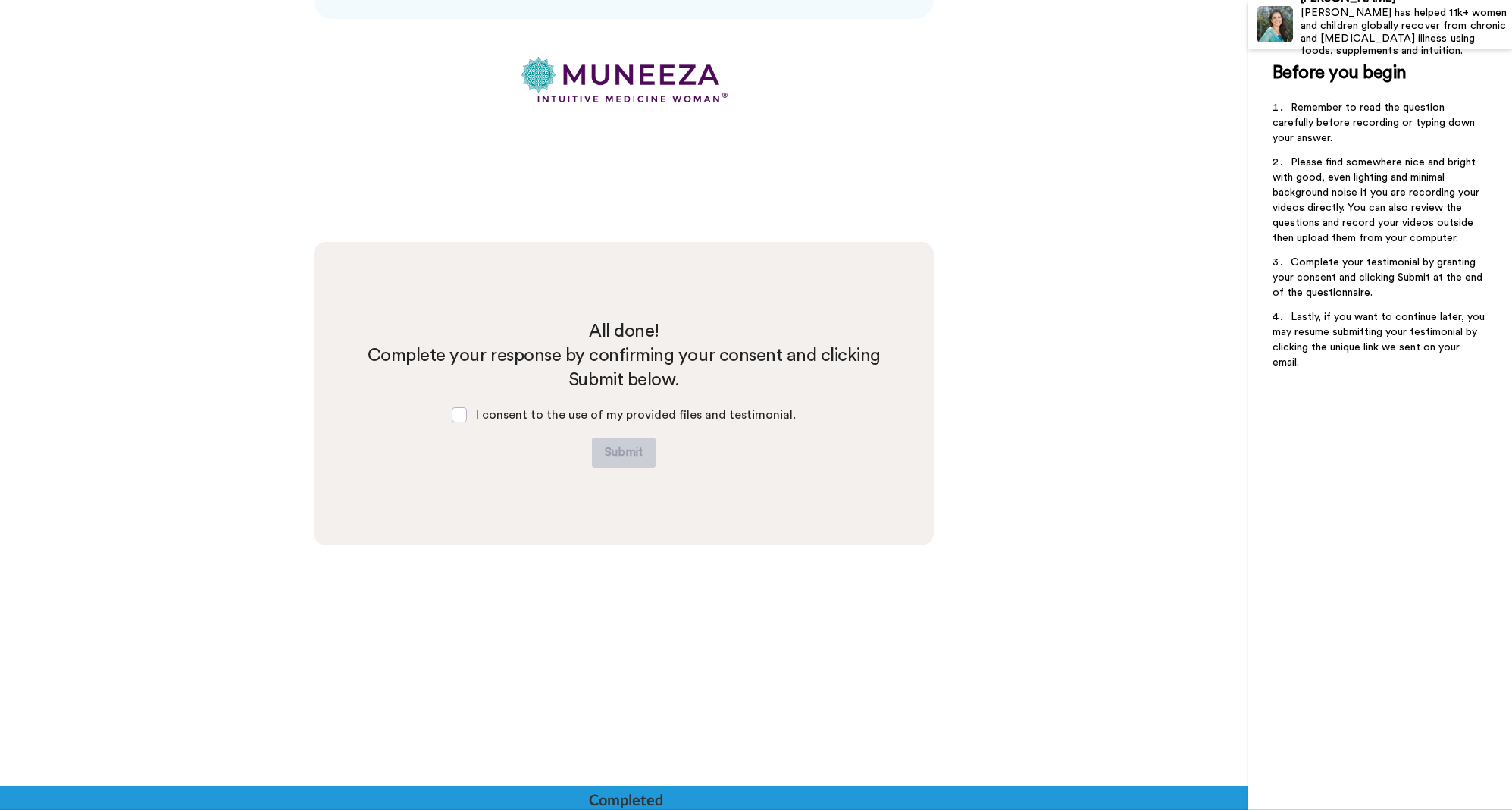
scroll to position [5264, 0]
click at [607, 485] on div "All done! Complete your response by confirming your consent and clicking Submit…" at bounding box center [624, 393] width 620 height 304
click at [464, 411] on span at bounding box center [459, 414] width 15 height 15
click at [626, 448] on button "Submit" at bounding box center [624, 452] width 63 height 30
